Goal: Book appointment/travel/reservation

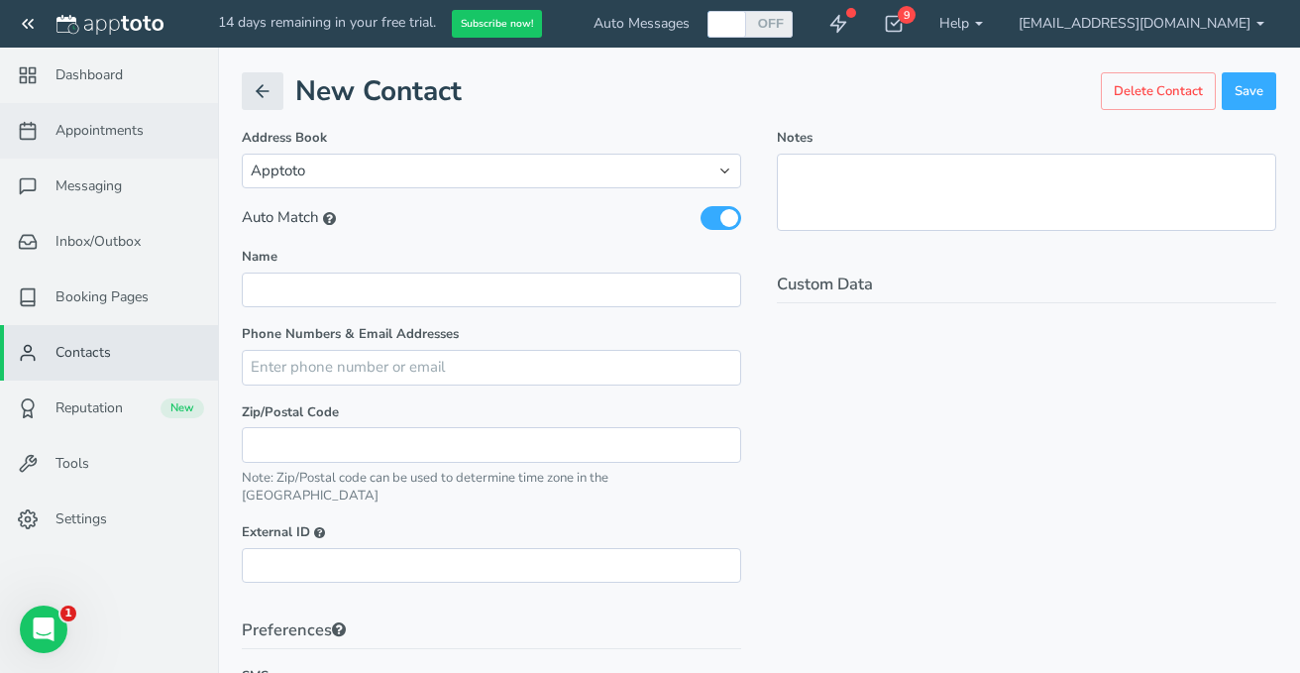
click at [98, 124] on span "Appointments" at bounding box center [100, 131] width 88 height 20
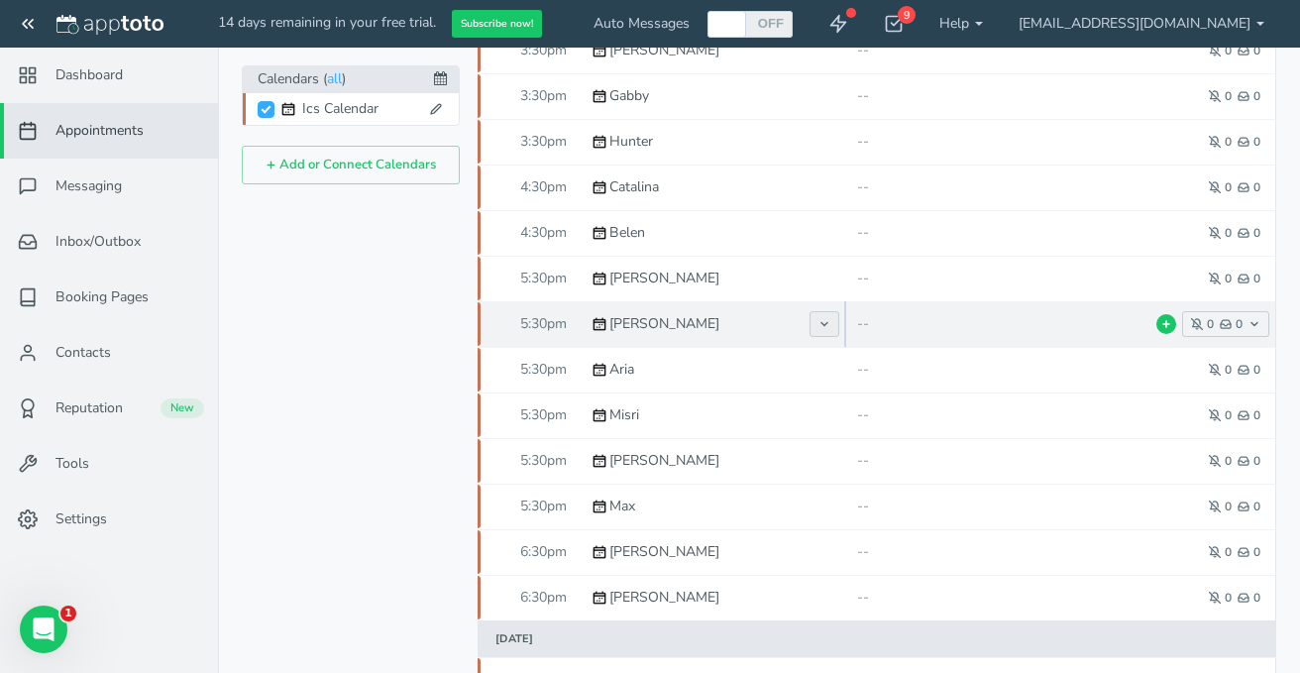
scroll to position [364, 0]
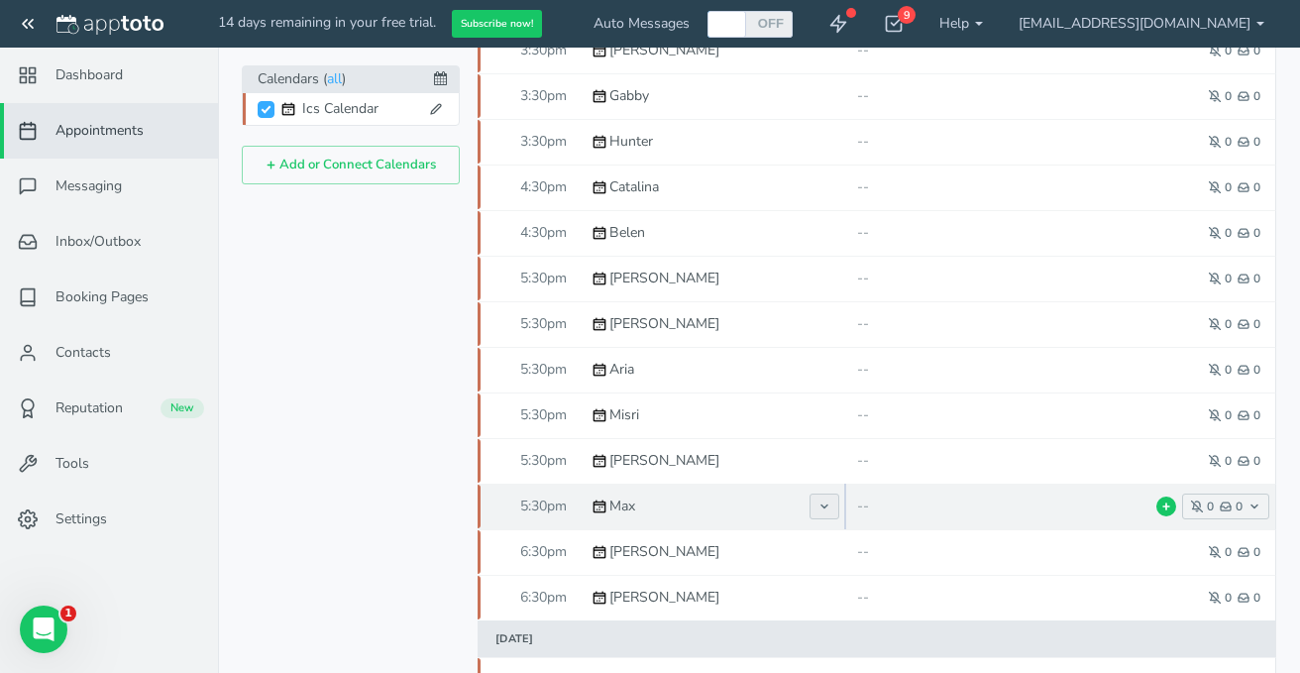
click at [827, 505] on use at bounding box center [825, 506] width 6 height 3
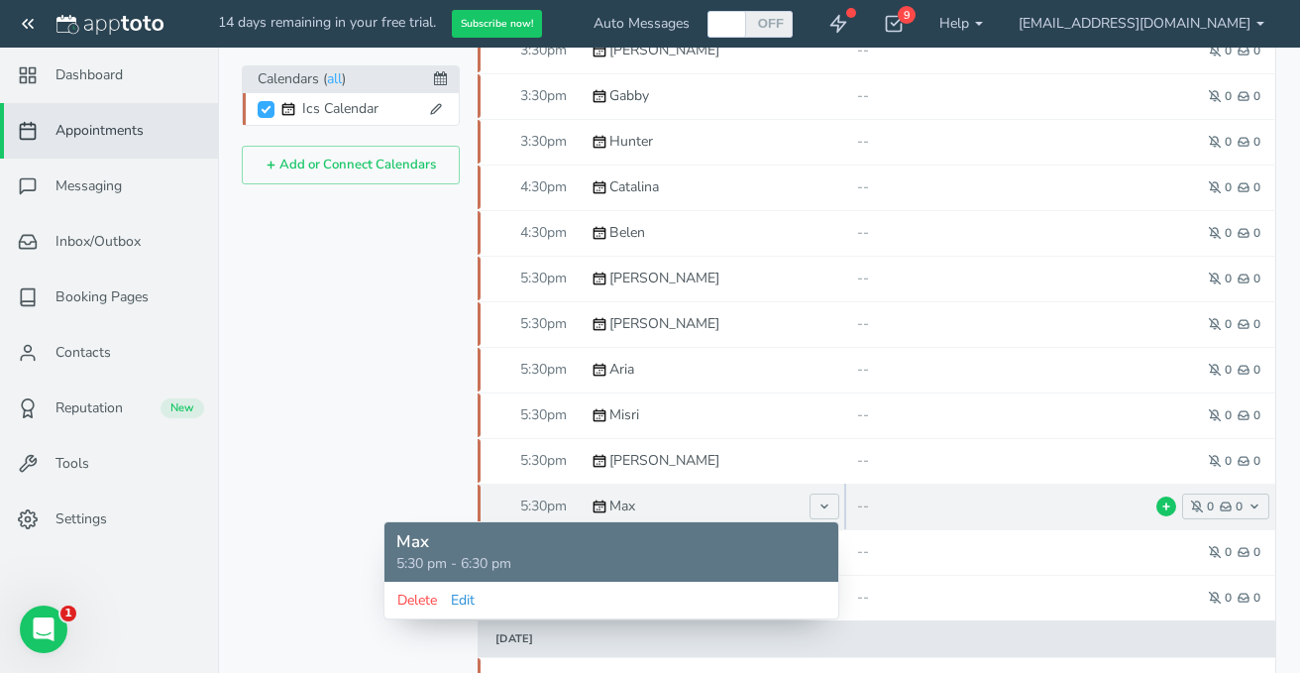
click at [467, 602] on button "Edit" at bounding box center [463, 600] width 26 height 21
type input "Max"
type input "[DATE]"
type input "5:30pm"
type input "[DATE]"
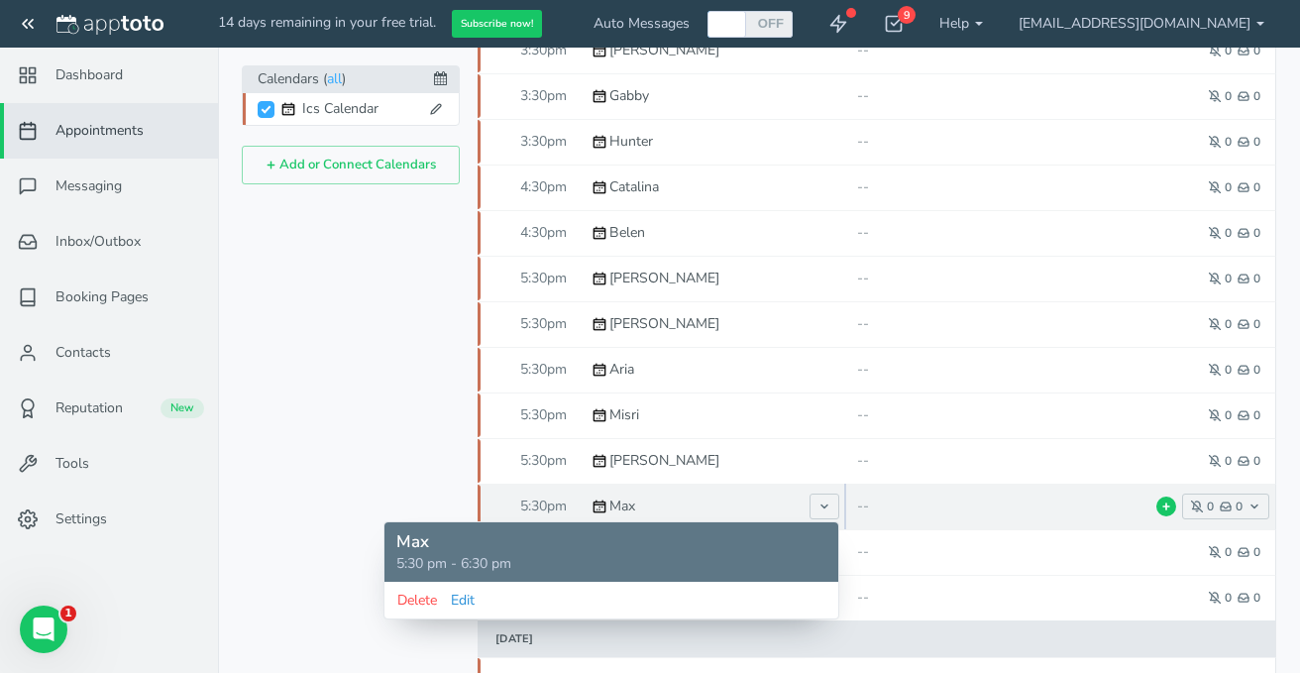
type input "6:30pm"
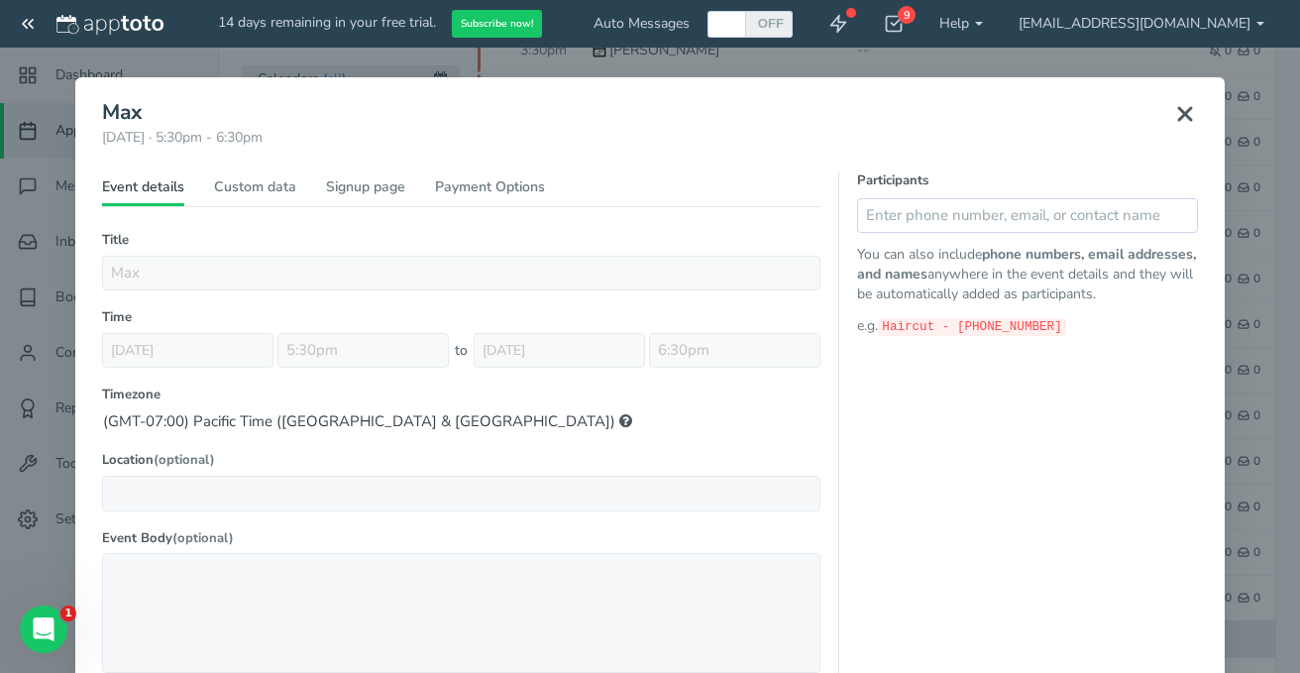
click at [1184, 111] on icon at bounding box center [1185, 114] width 24 height 24
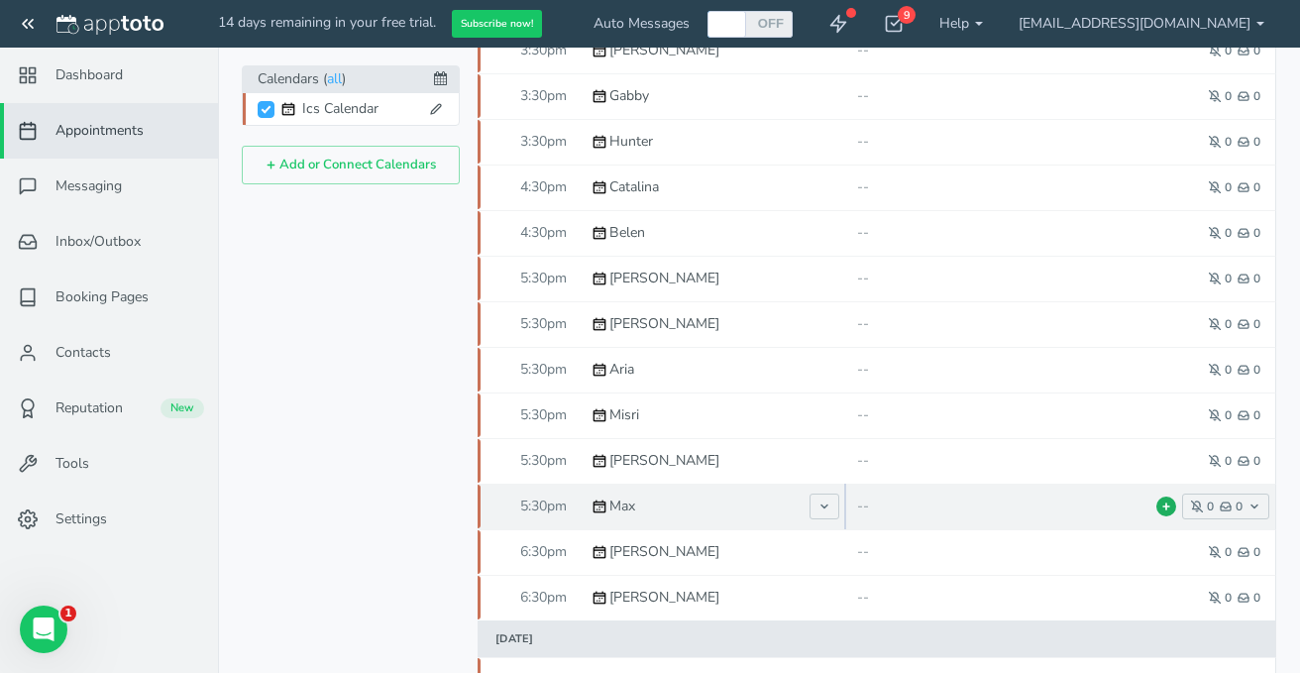
click at [1169, 507] on icon at bounding box center [1167, 507] width 10 height 10
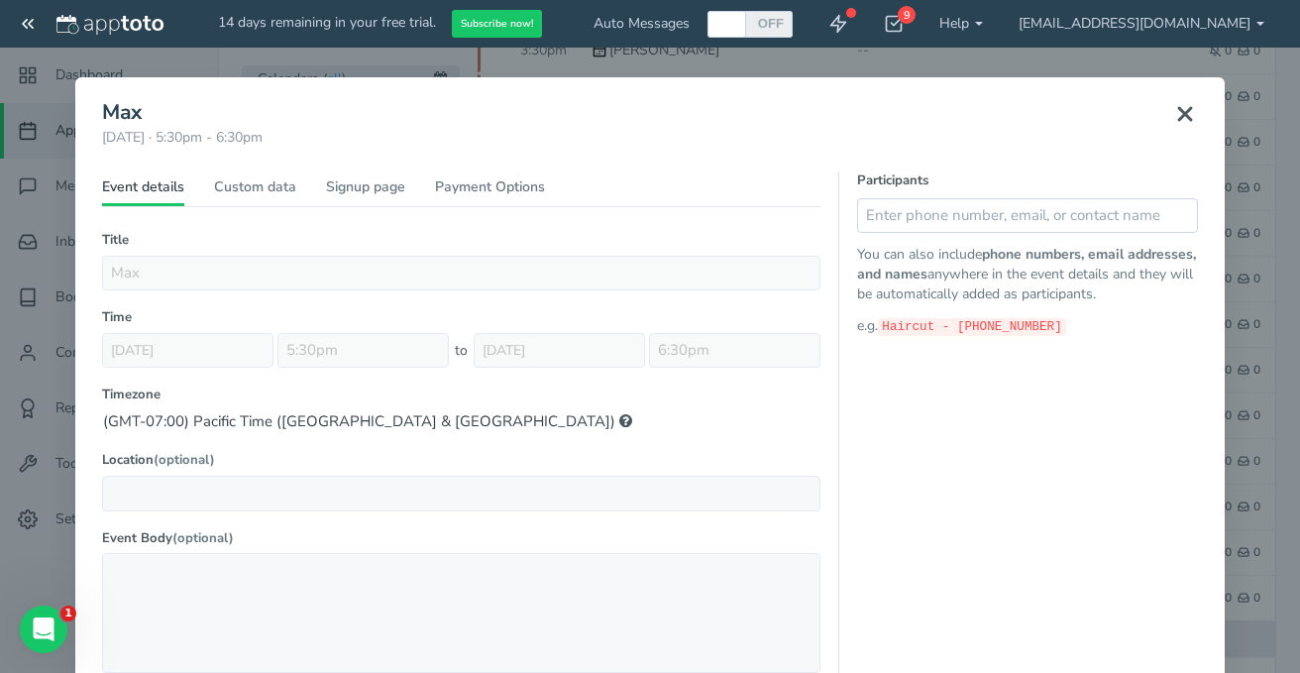
click at [1186, 111] on use at bounding box center [1185, 114] width 12 height 12
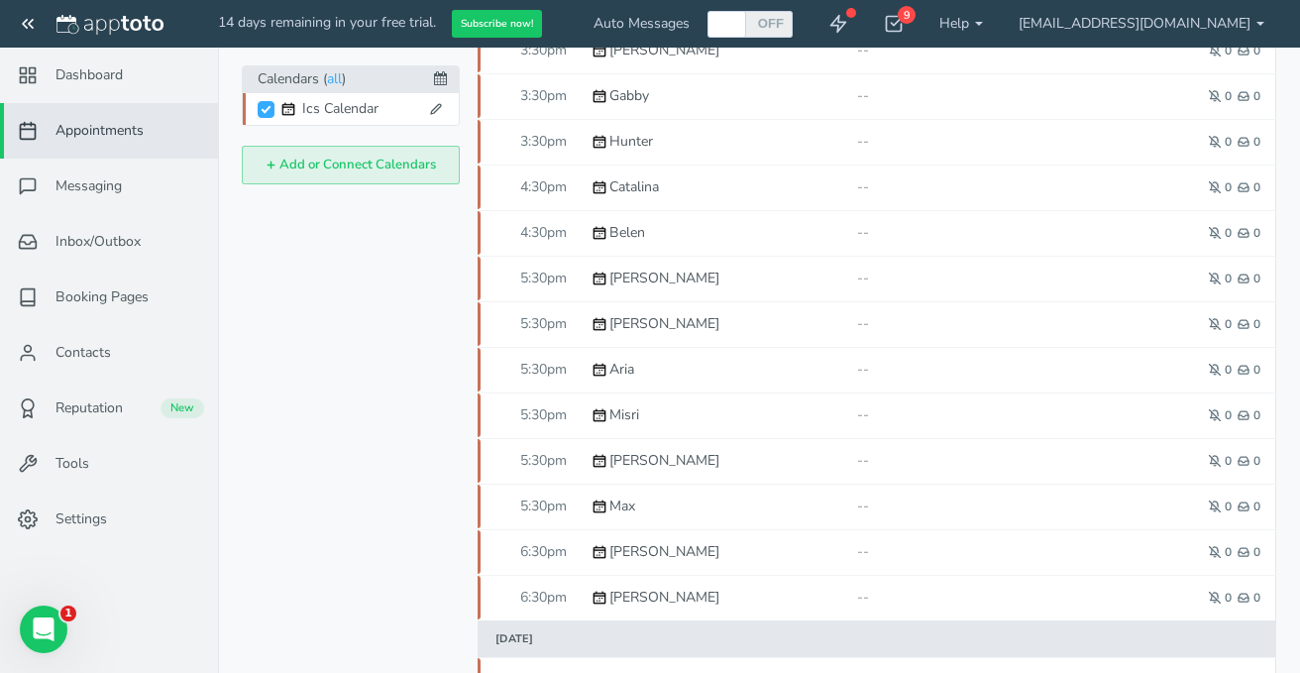
click at [272, 167] on icon at bounding box center [271, 165] width 11 height 11
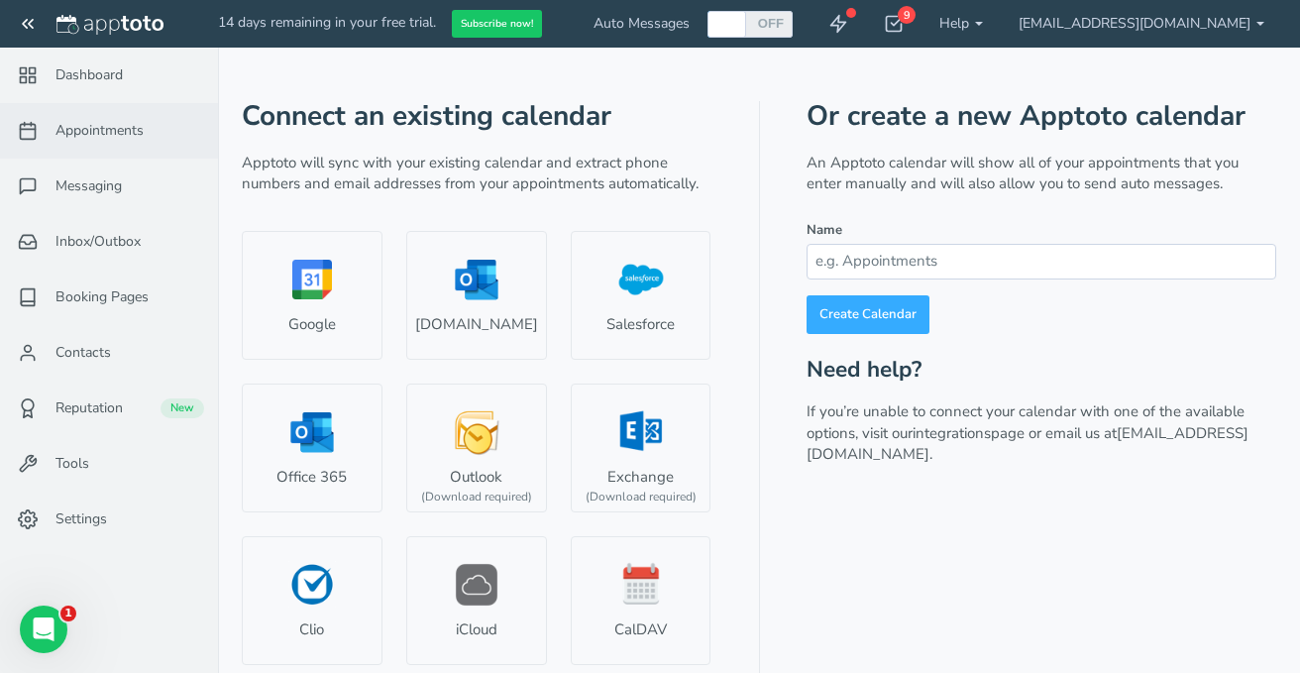
click at [87, 132] on span "Appointments" at bounding box center [100, 131] width 88 height 20
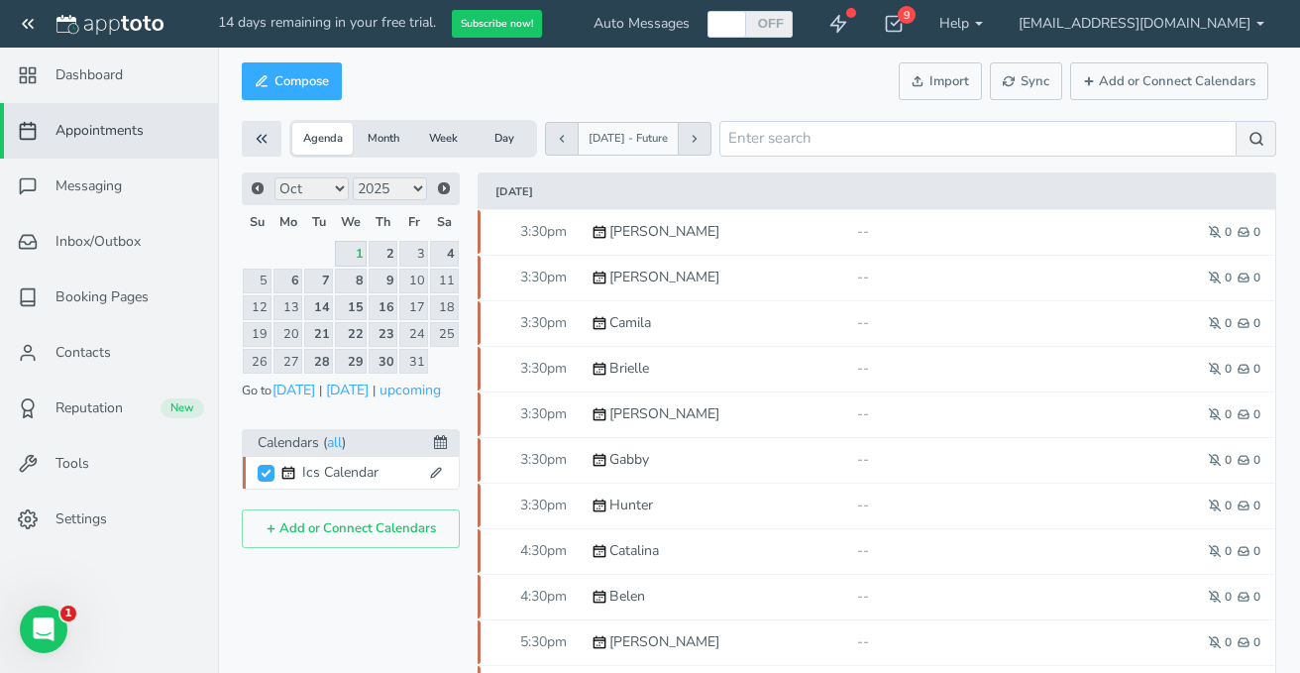
click at [360, 257] on link "1" at bounding box center [351, 253] width 32 height 25
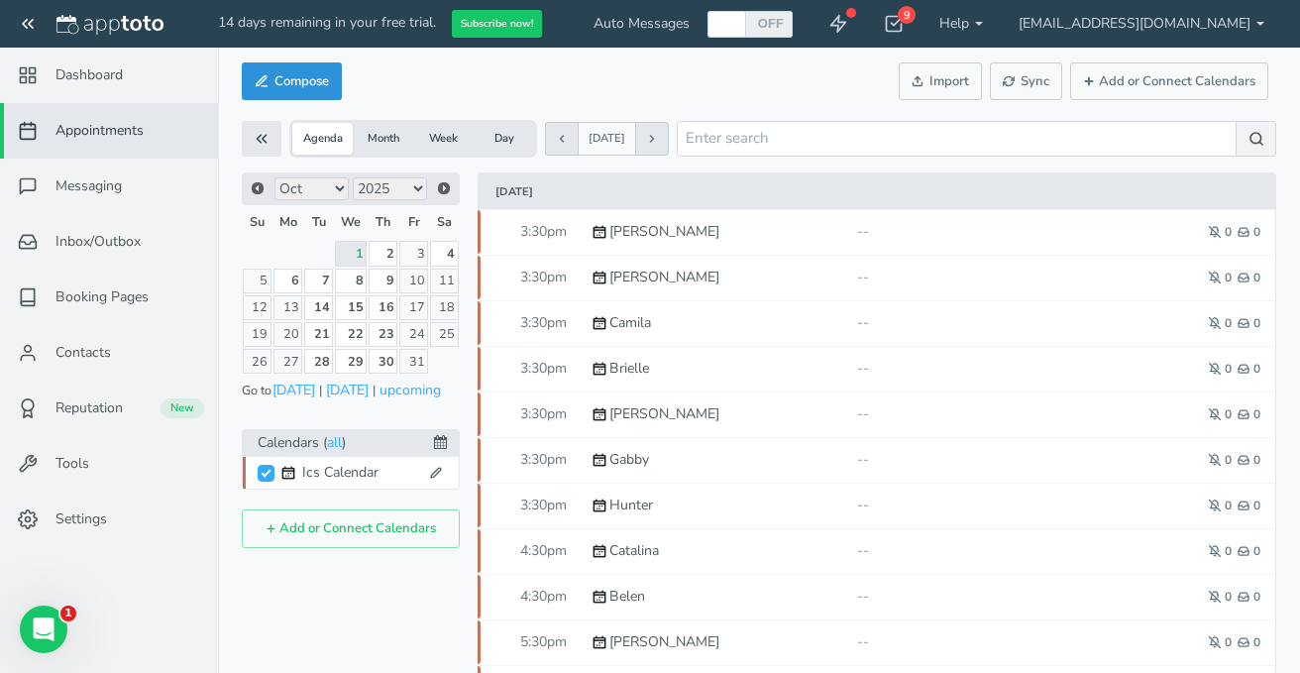
click at [318, 89] on button "Compose" at bounding box center [292, 81] width 100 height 39
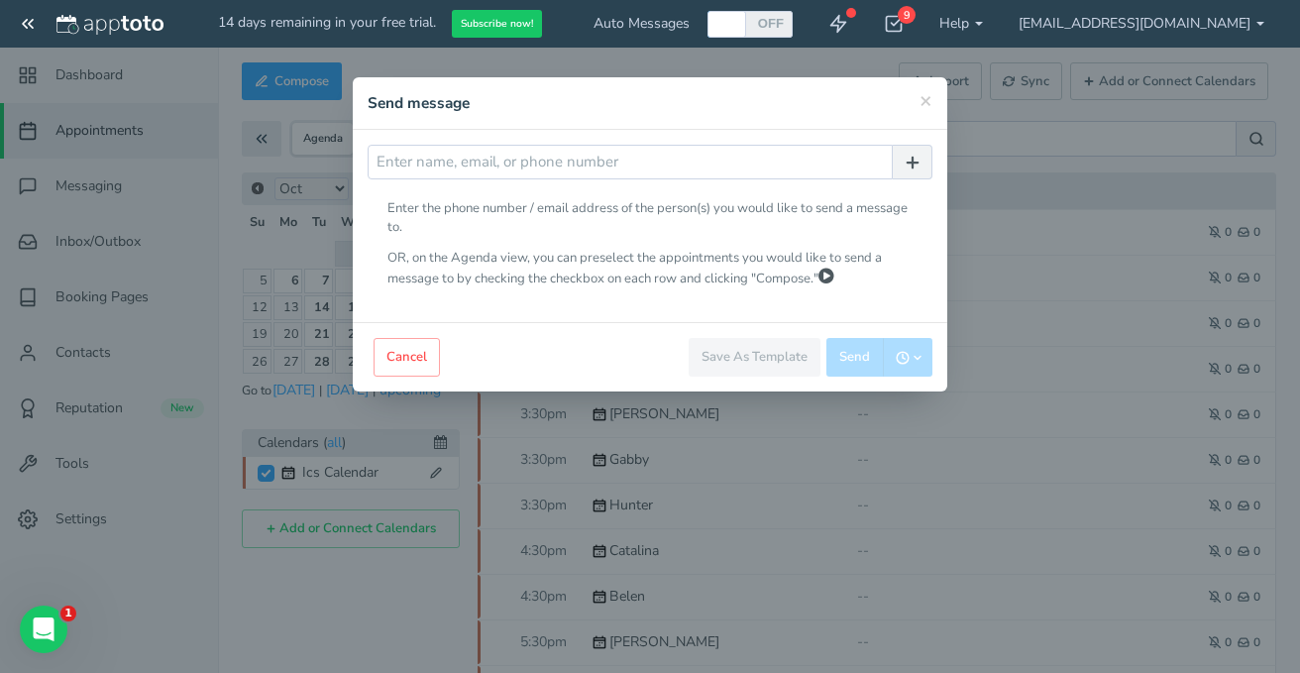
click at [478, 349] on div "Close Cancel Edit Save As Template Save As New Update Template Send Send" at bounding box center [650, 356] width 595 height 69
